Goal: Task Accomplishment & Management: Use online tool/utility

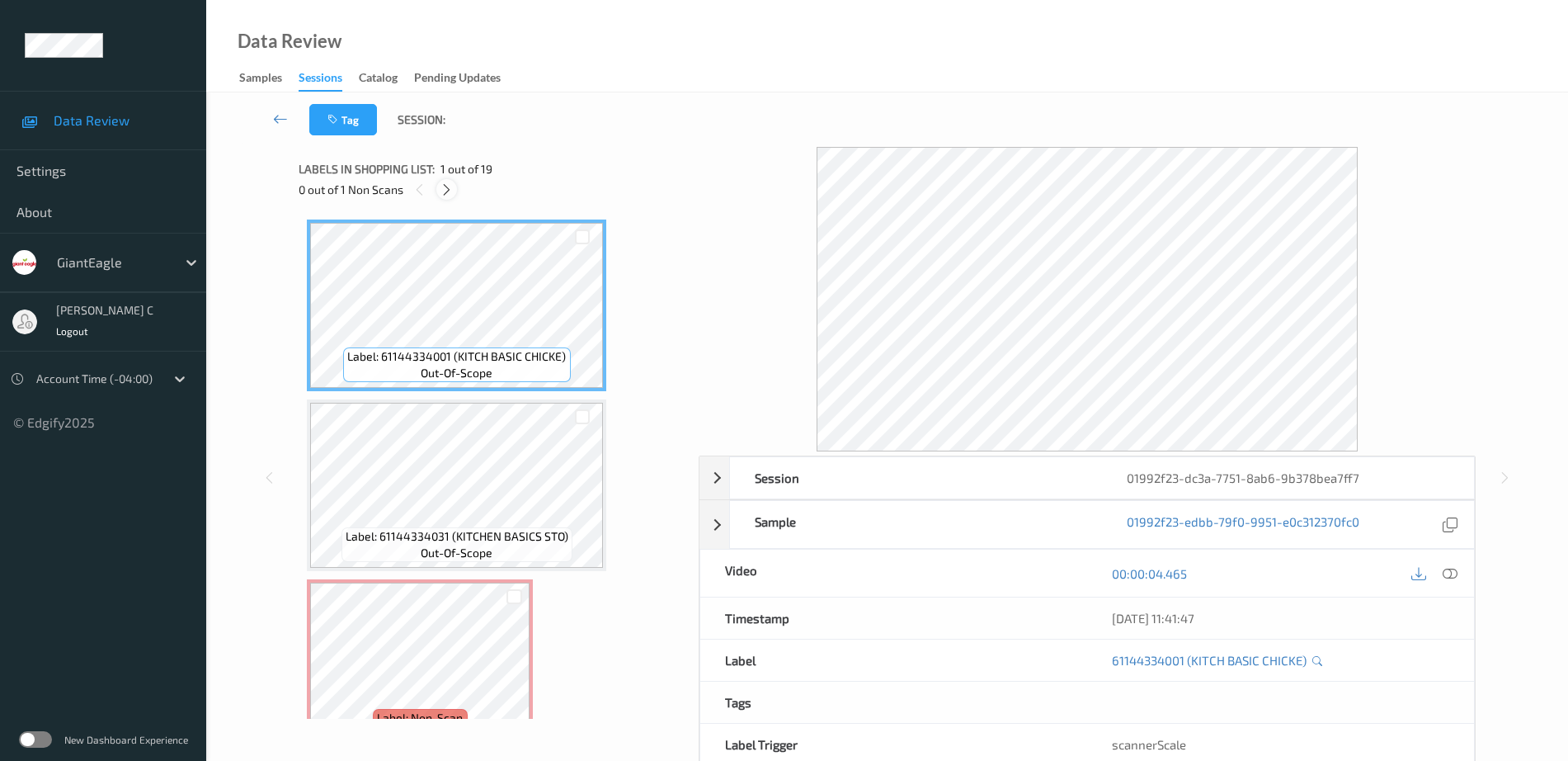
click at [442, 195] on icon at bounding box center [447, 189] width 14 height 15
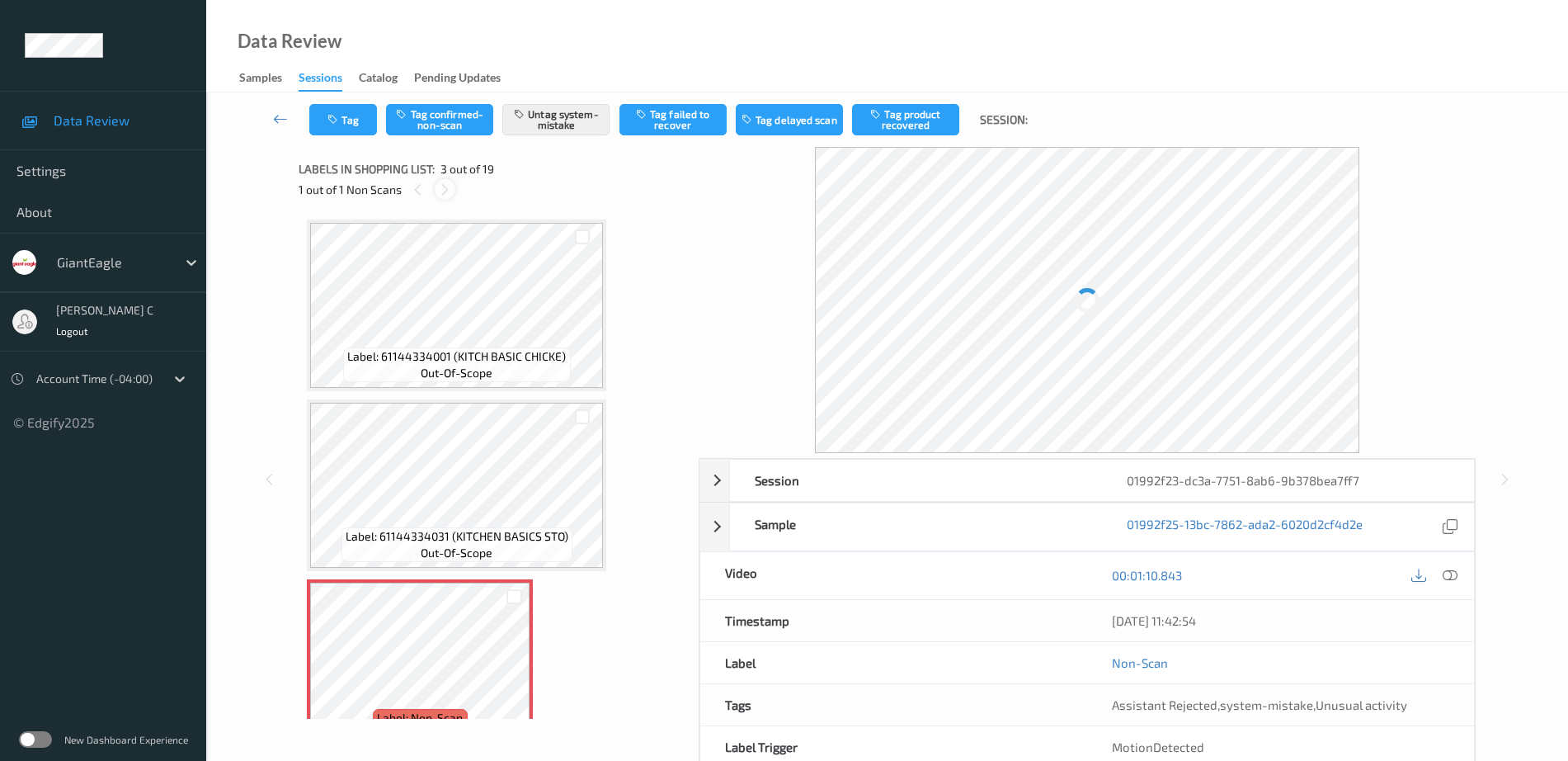
scroll to position [188, 0]
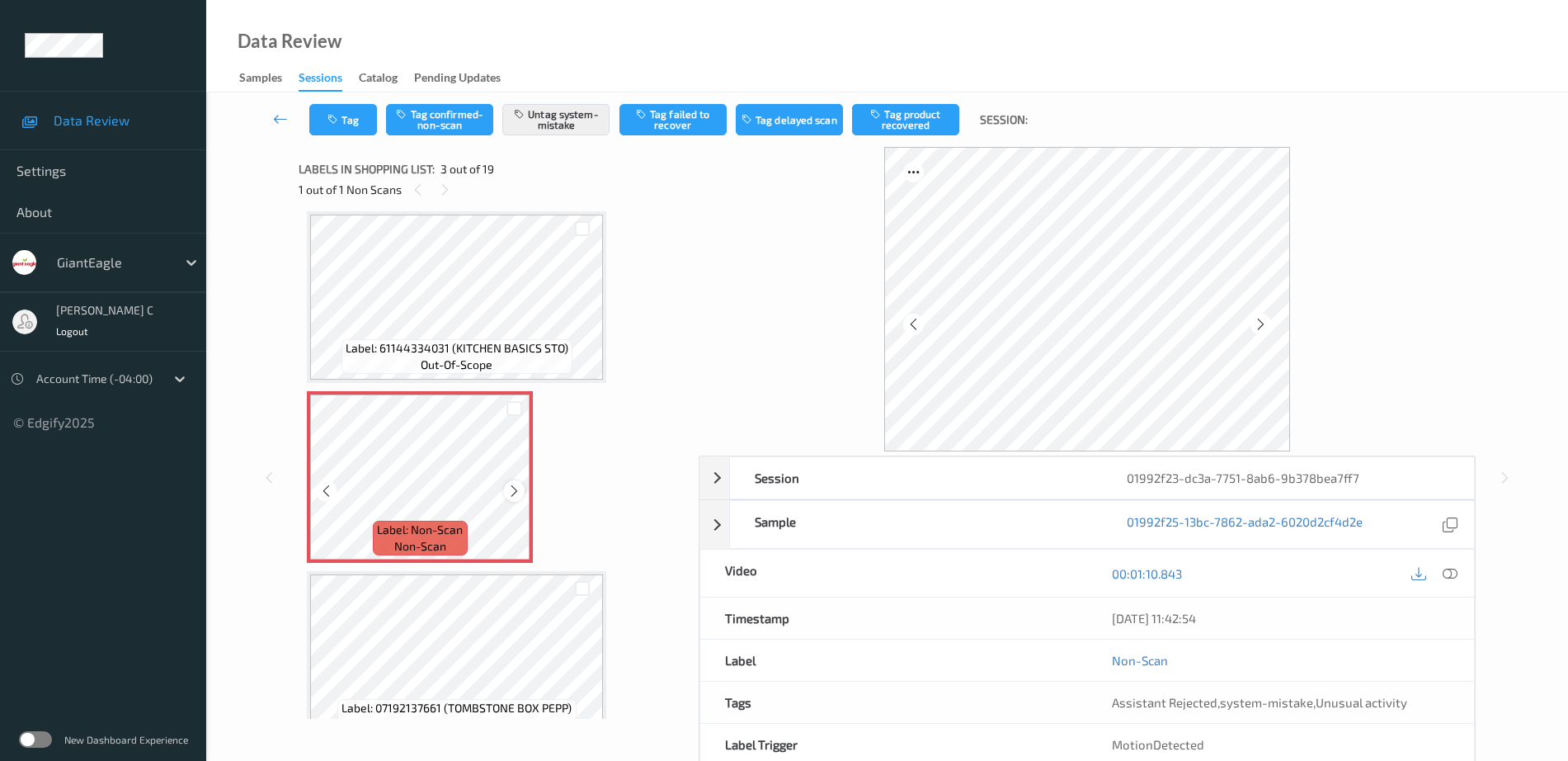
click at [516, 489] on icon at bounding box center [514, 490] width 14 height 15
click at [511, 489] on icon at bounding box center [514, 490] width 14 height 15
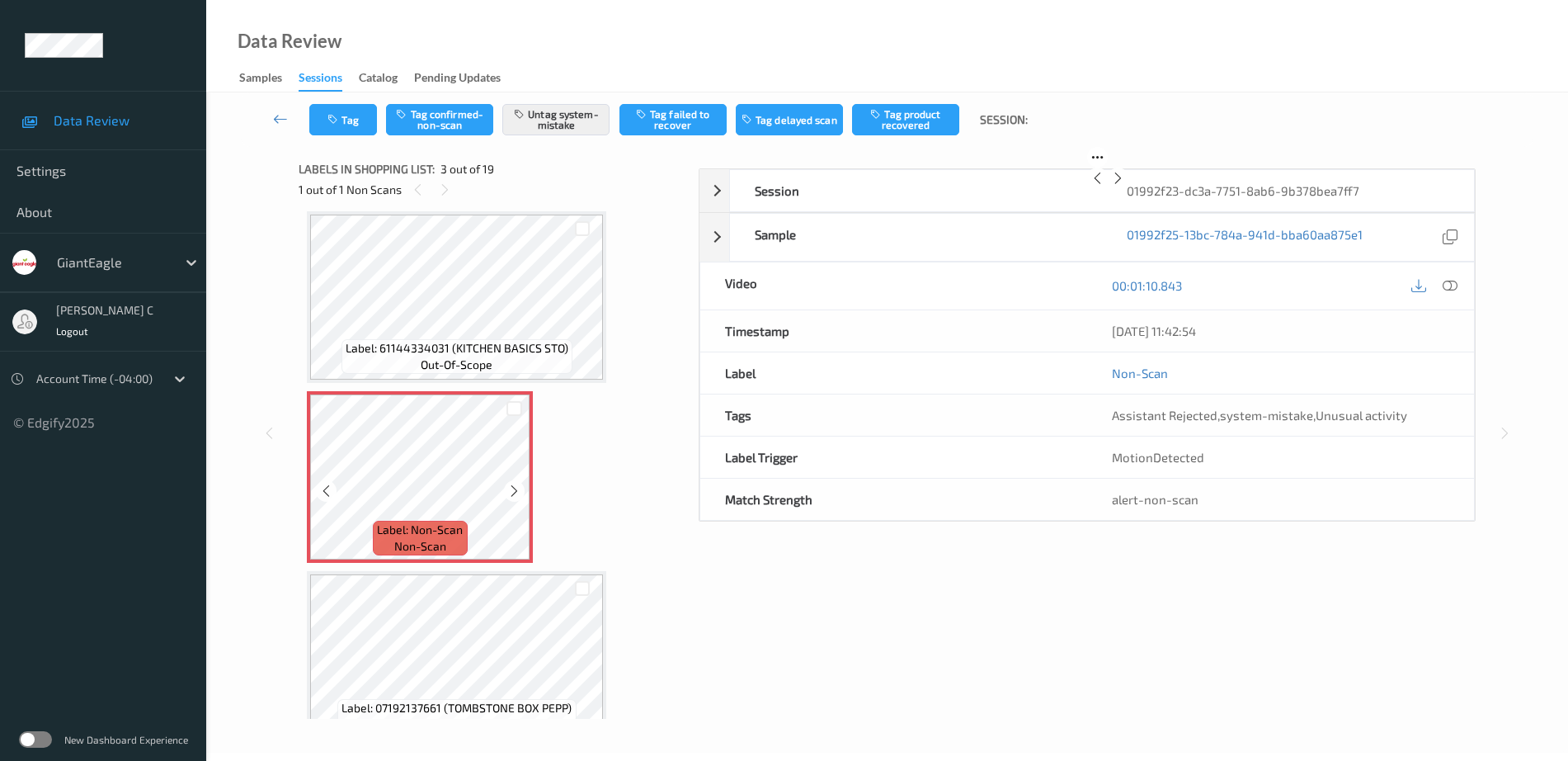
click at [511, 489] on icon at bounding box center [514, 490] width 14 height 15
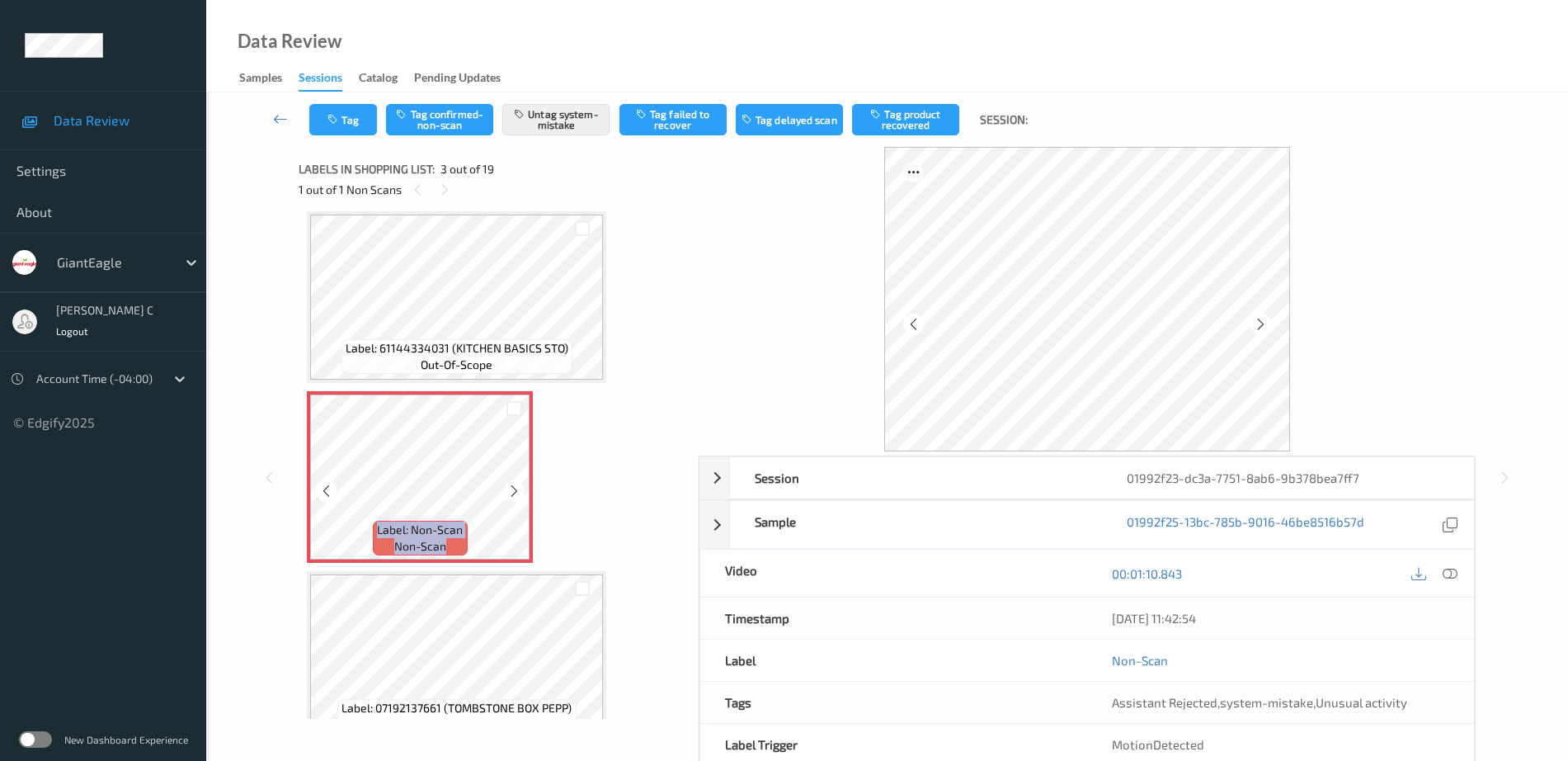
click at [511, 489] on icon at bounding box center [514, 490] width 14 height 15
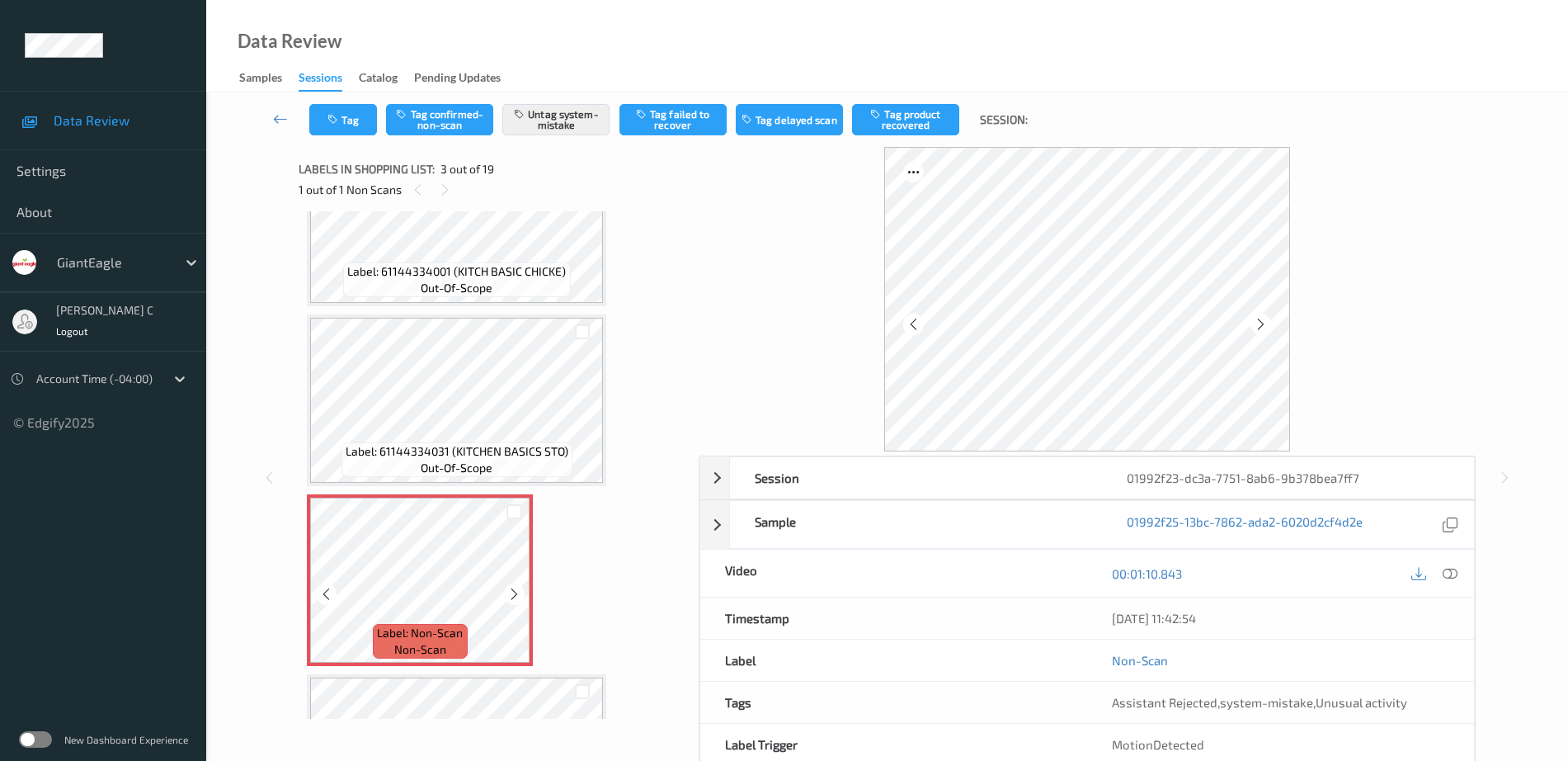
scroll to position [0, 0]
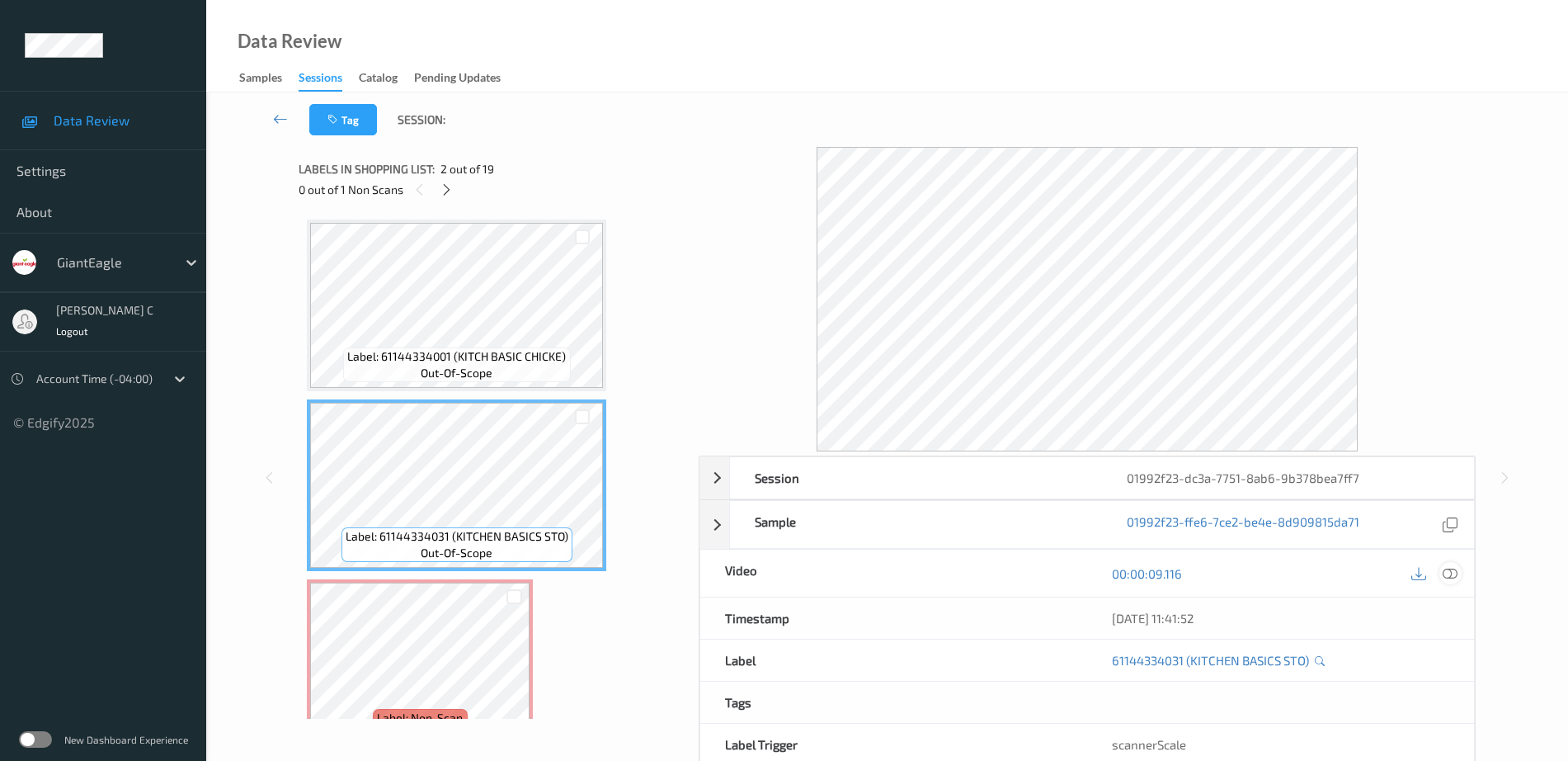
click at [1454, 574] on icon at bounding box center [1449, 573] width 15 height 15
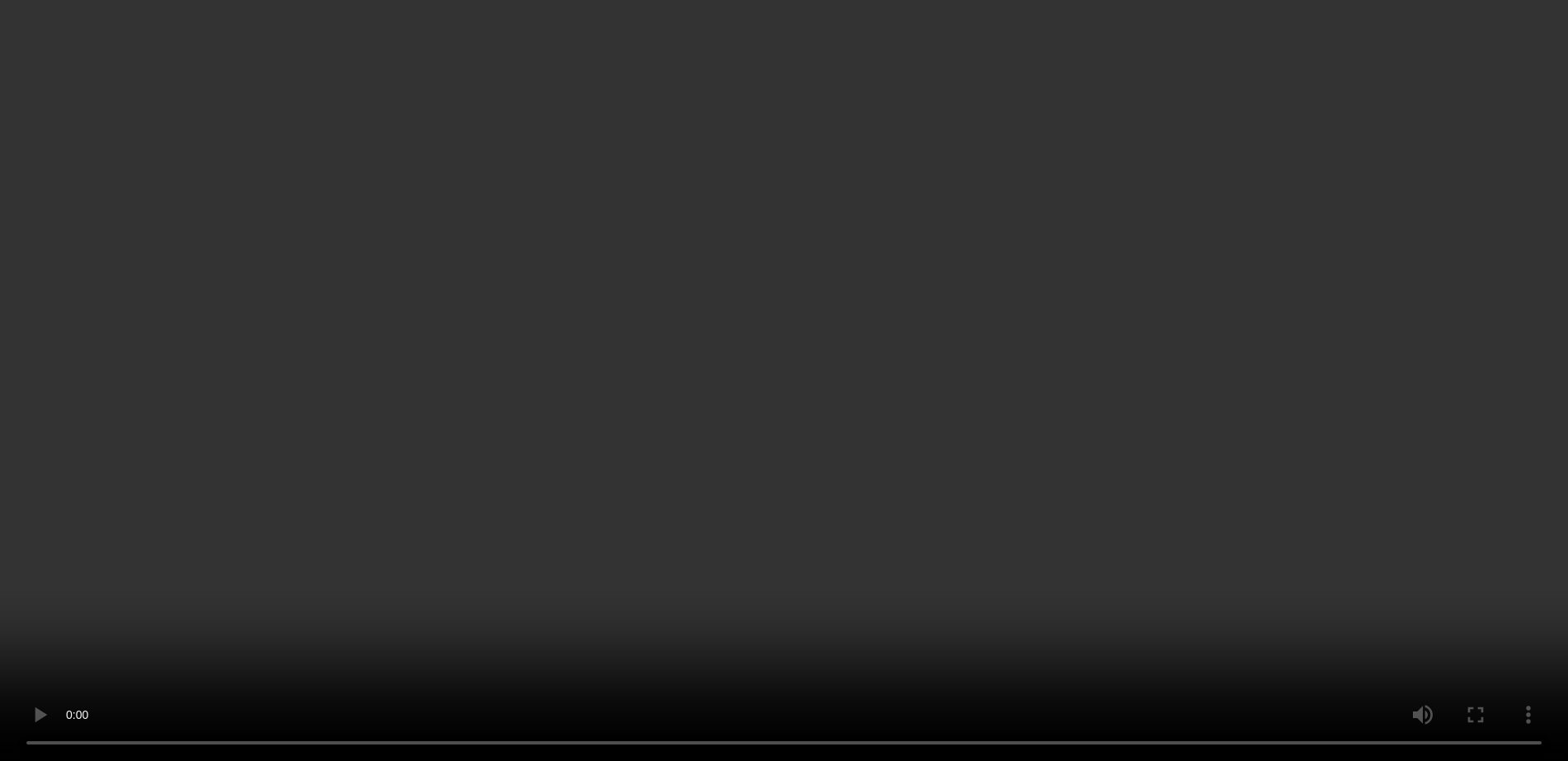
scroll to position [207, 0]
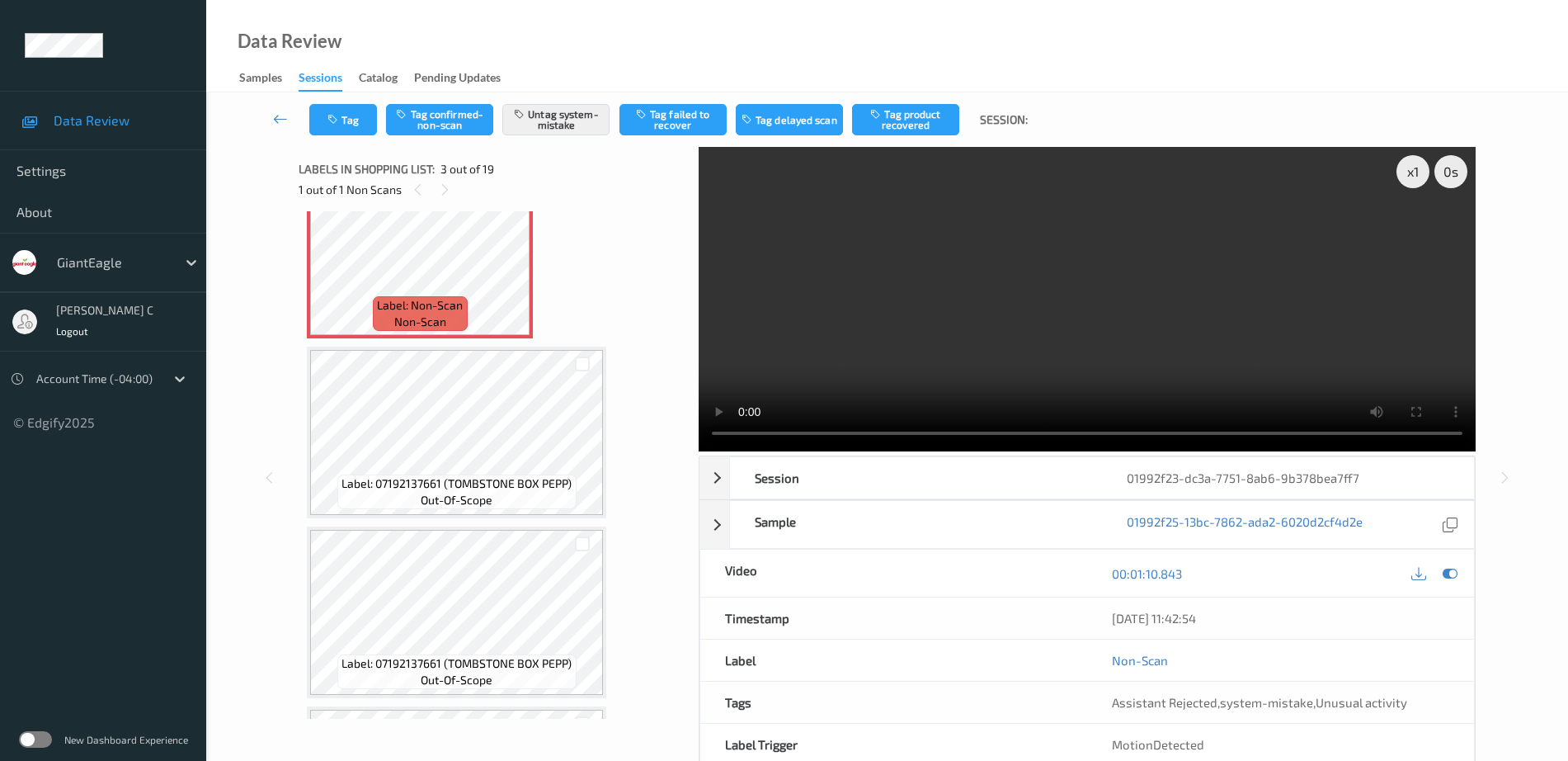
click at [454, 527] on div "Label: 07192137661 (TOMBSTONE BOX PEPP) out-of-scope" at bounding box center [456, 613] width 299 height 172
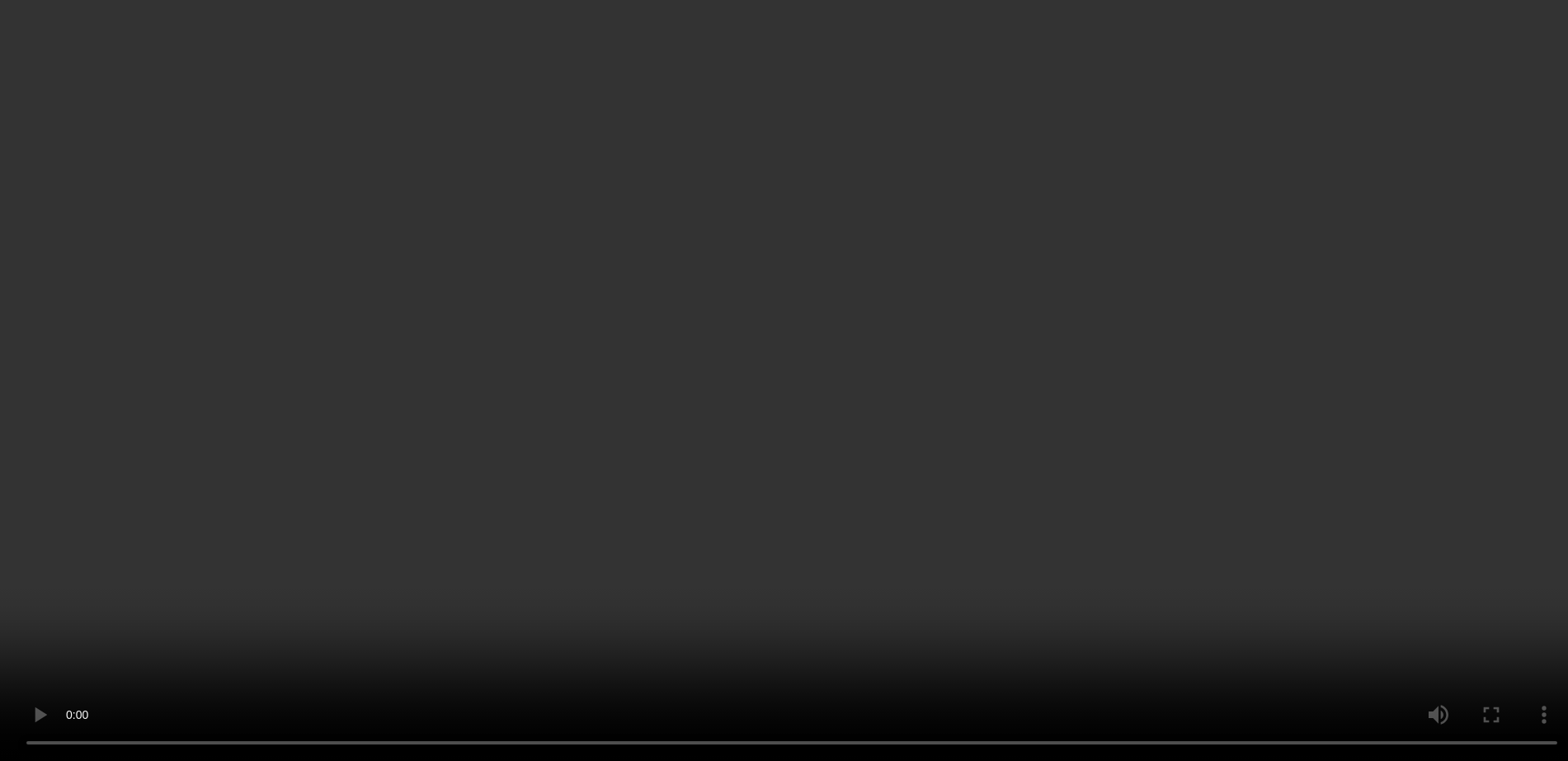
scroll to position [237, 0]
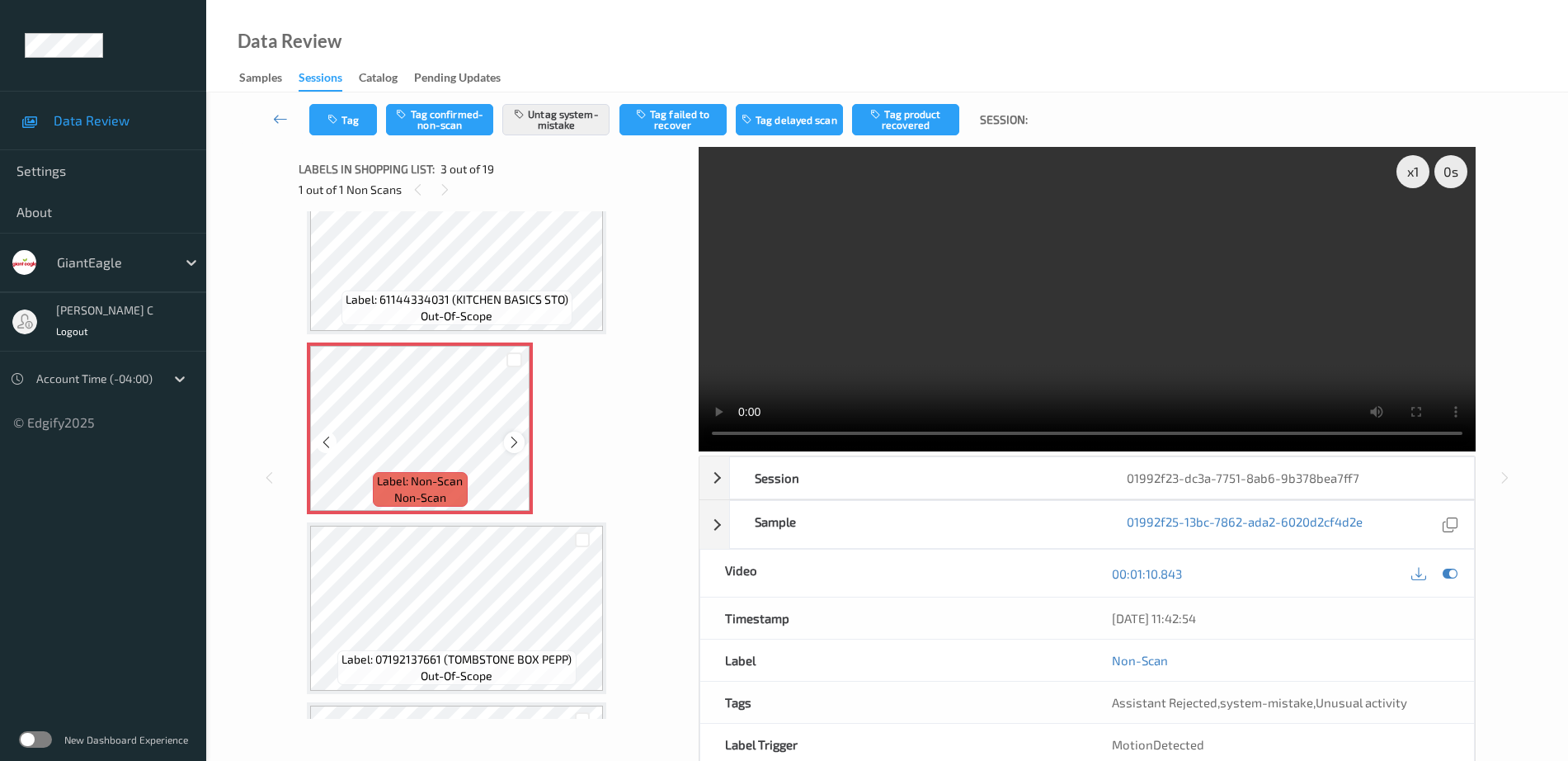
click at [512, 444] on icon at bounding box center [514, 442] width 14 height 15
